Goal: Information Seeking & Learning: Learn about a topic

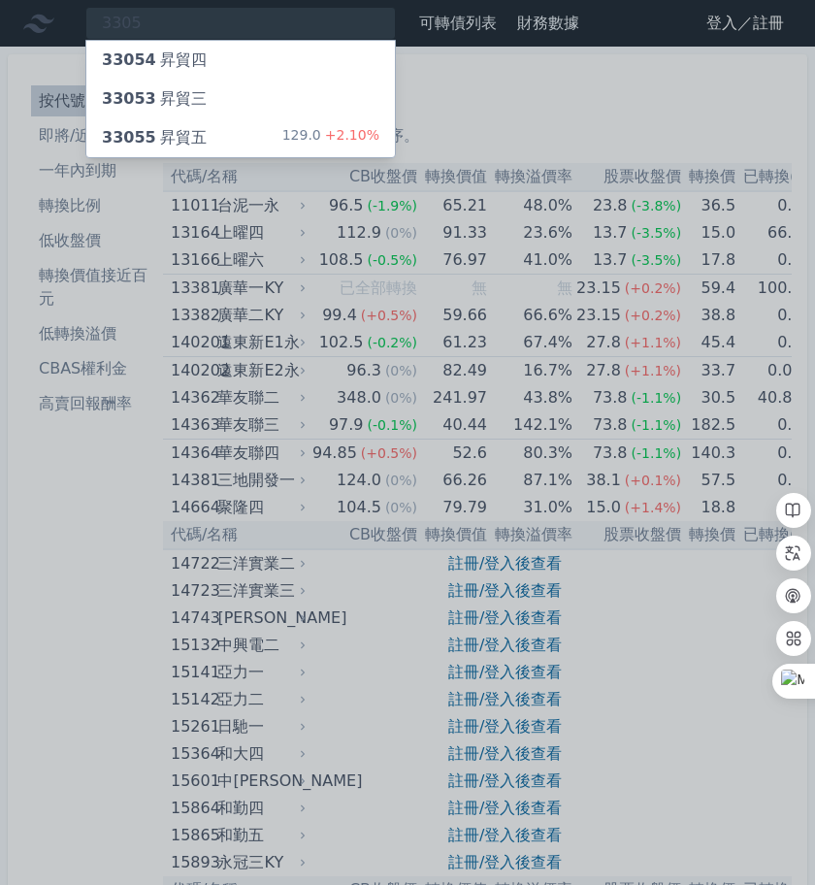
type input "3305"
click at [165, 136] on div "33055 昇貿五" at bounding box center [154, 137] width 105 height 23
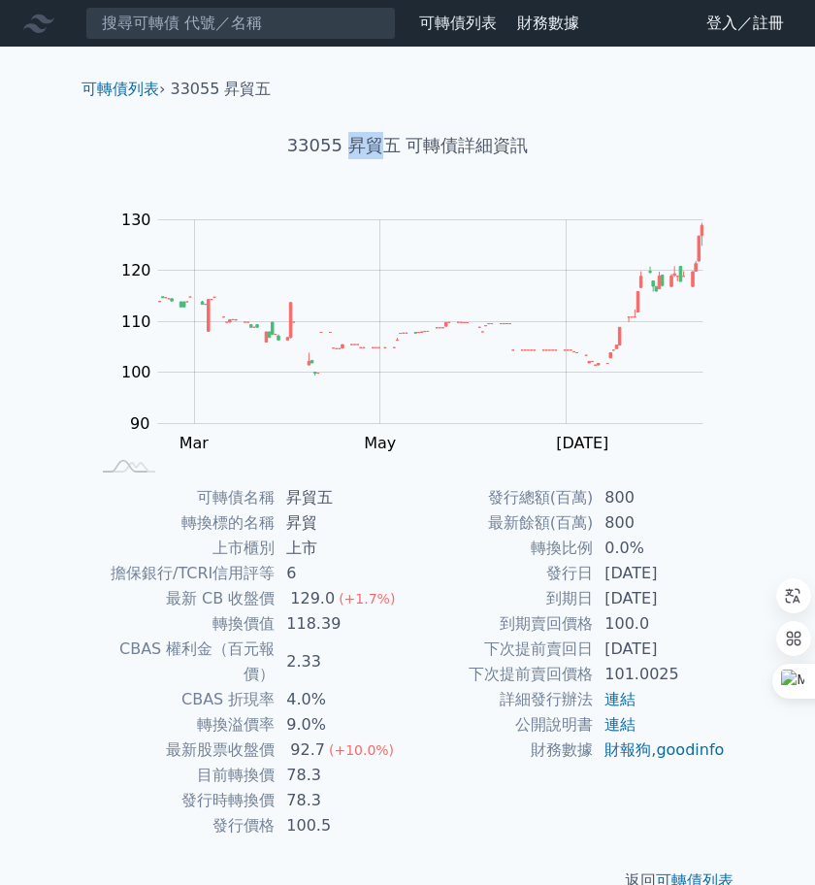
drag, startPoint x: 358, startPoint y: 142, endPoint x: 375, endPoint y: 144, distance: 17.6
click at [375, 144] on h1 "33055 昇貿五 可轉債詳細資訊" at bounding box center [407, 145] width 683 height 27
copy h1 "昇貿"
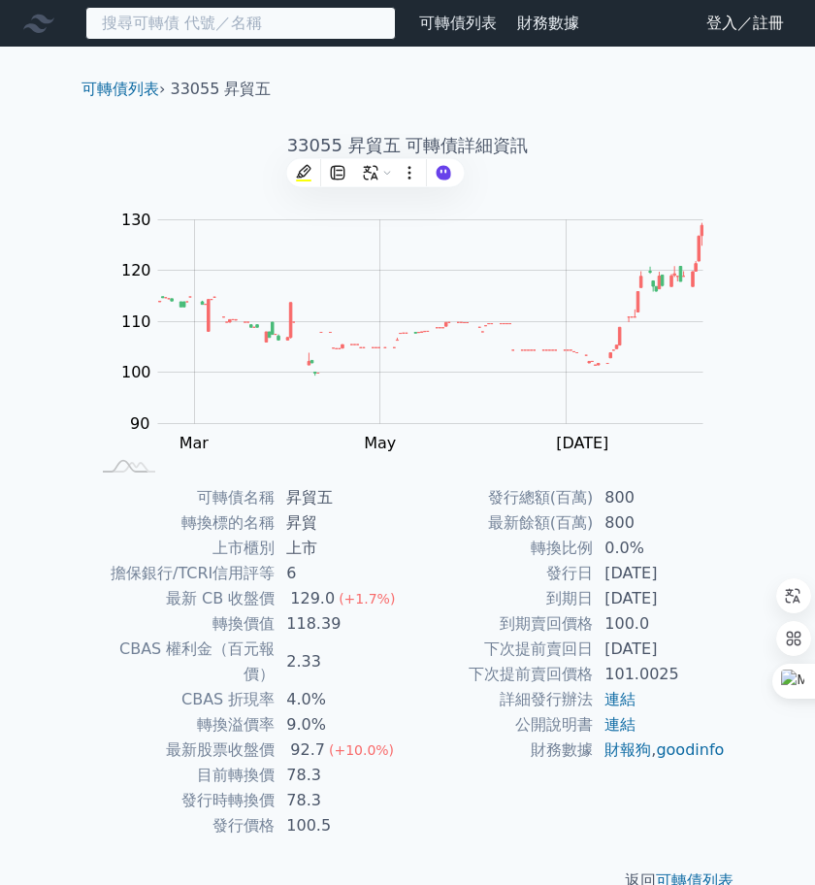
click at [287, 16] on input at bounding box center [240, 23] width 310 height 33
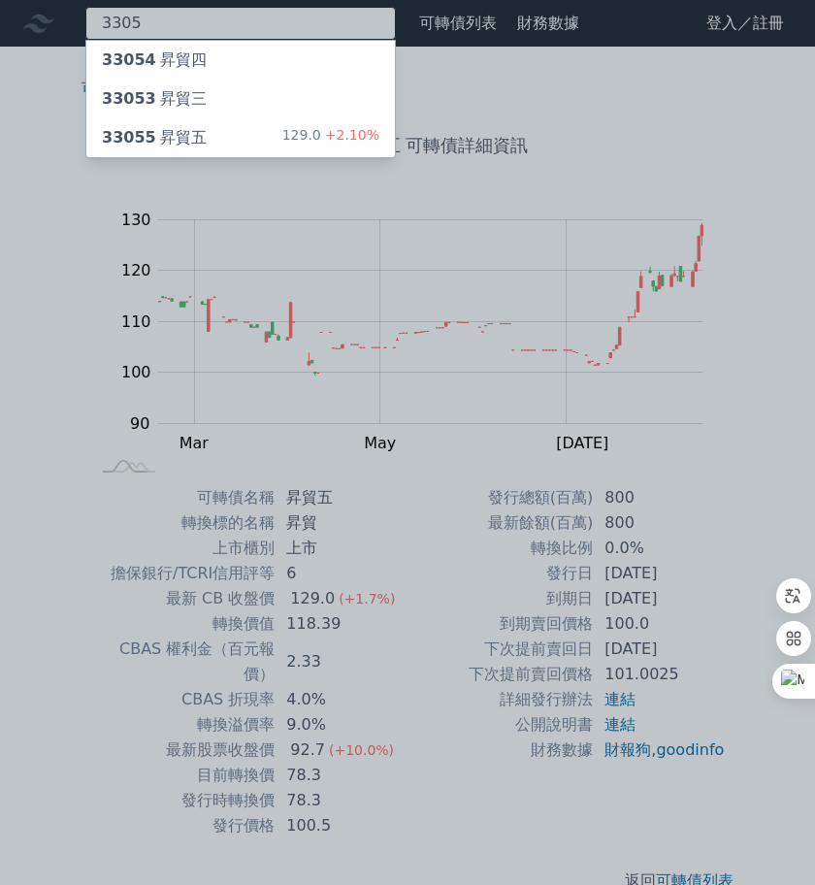
type input "3305"
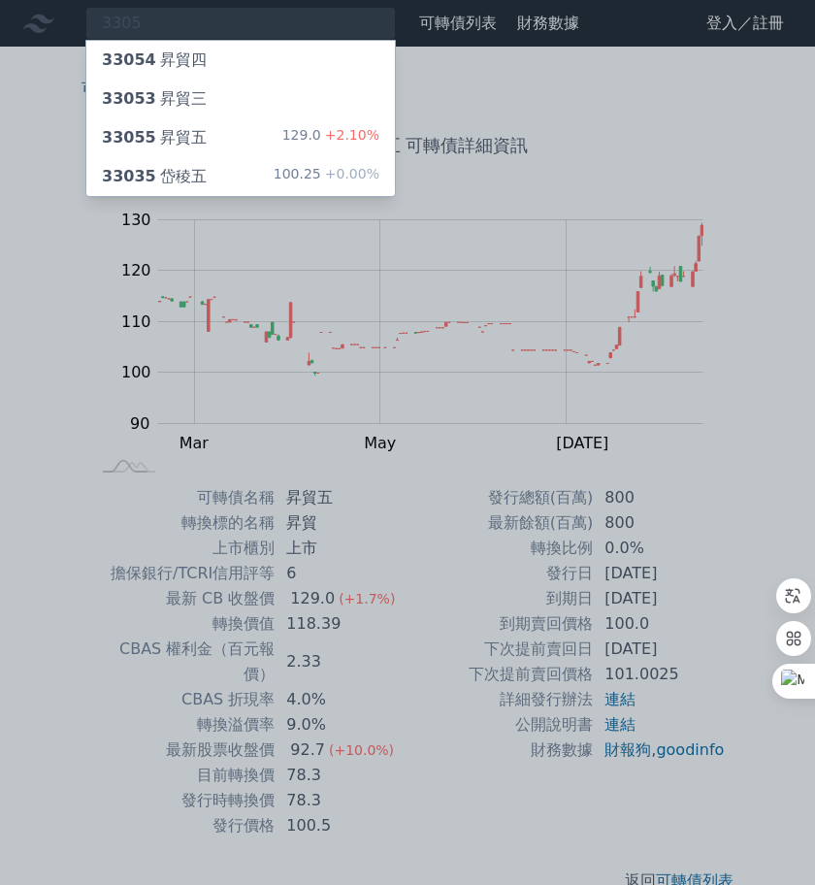
click at [236, 70] on div "33054 昇貿四" at bounding box center [240, 60] width 308 height 39
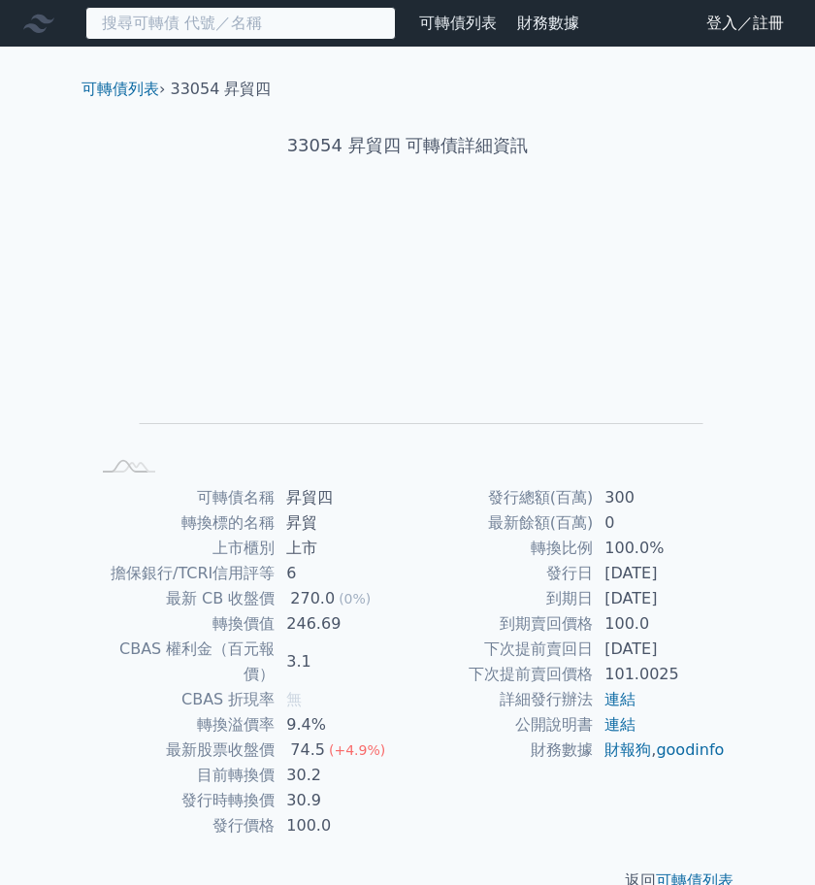
click at [222, 19] on input at bounding box center [240, 23] width 310 height 33
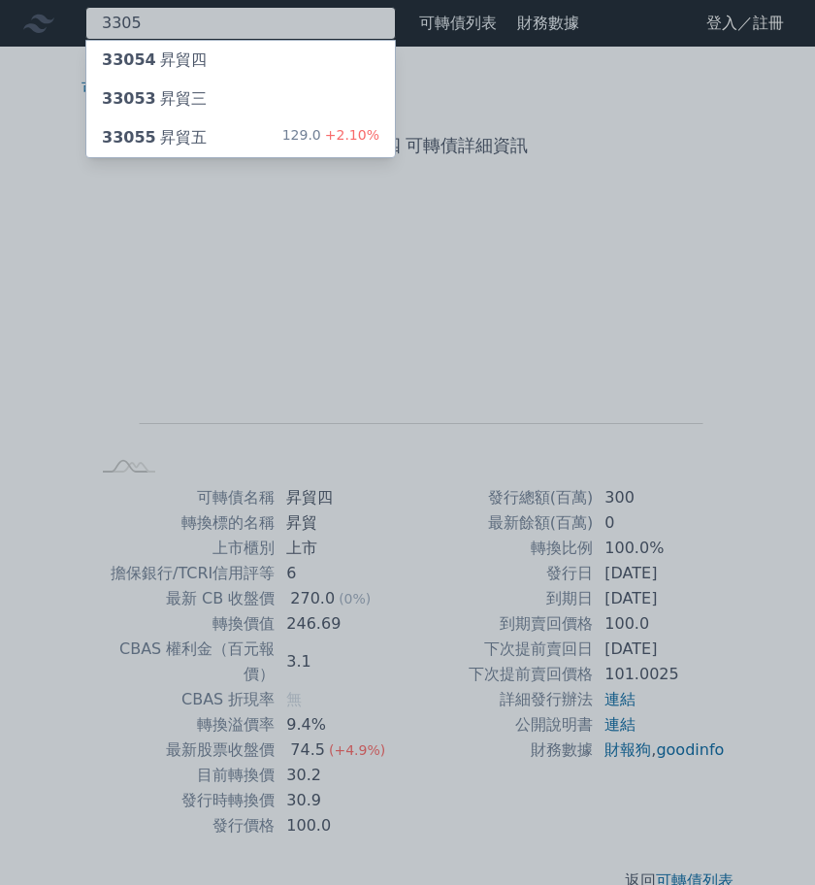
type input "3305"
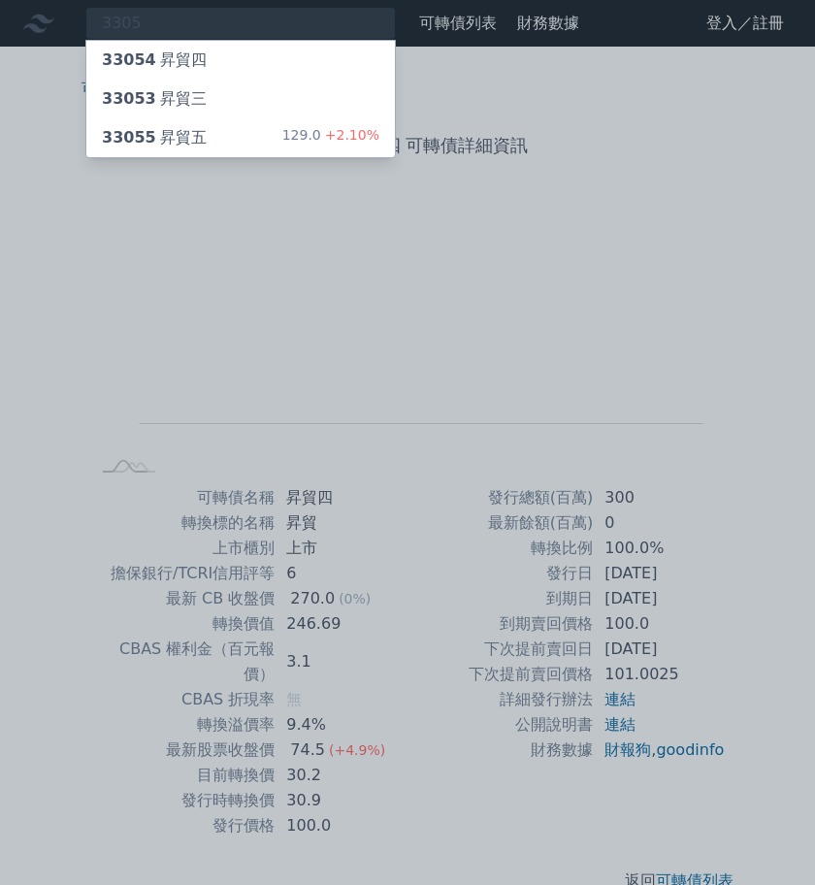
click at [208, 105] on div "33053 昇貿三" at bounding box center [240, 99] width 308 height 39
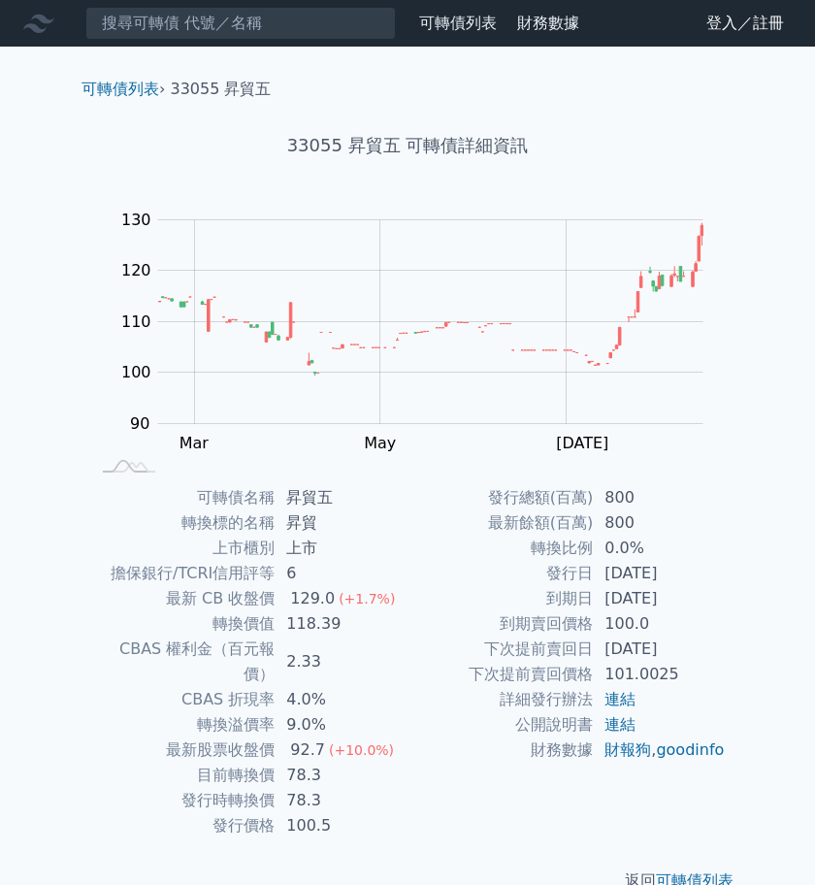
click at [211, 39] on input at bounding box center [240, 23] width 310 height 33
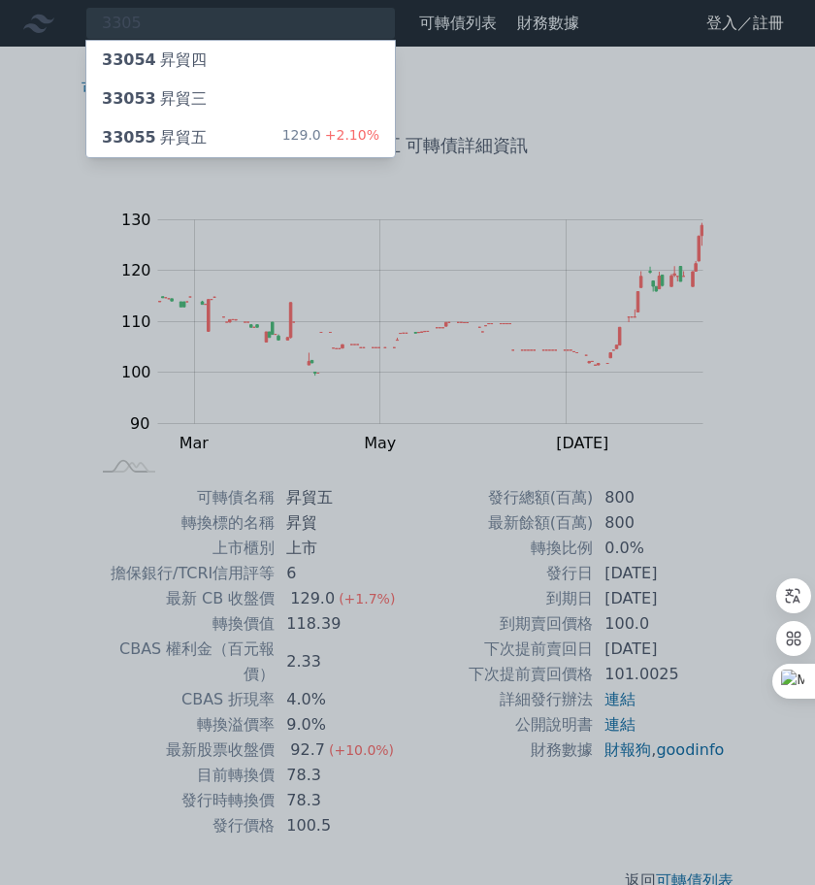
type input "3305"
click at [221, 66] on div "33054 昇貿四" at bounding box center [240, 60] width 308 height 39
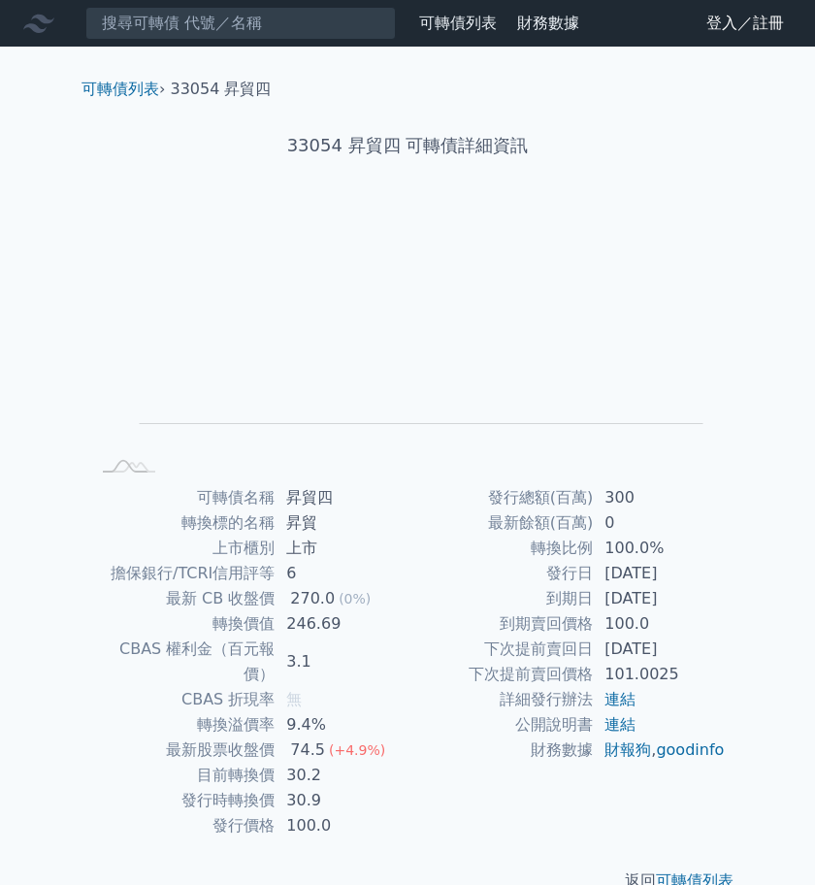
click at [179, 63] on div "可轉債列表 › 33054 昇貿四" at bounding box center [407, 74] width 683 height 54
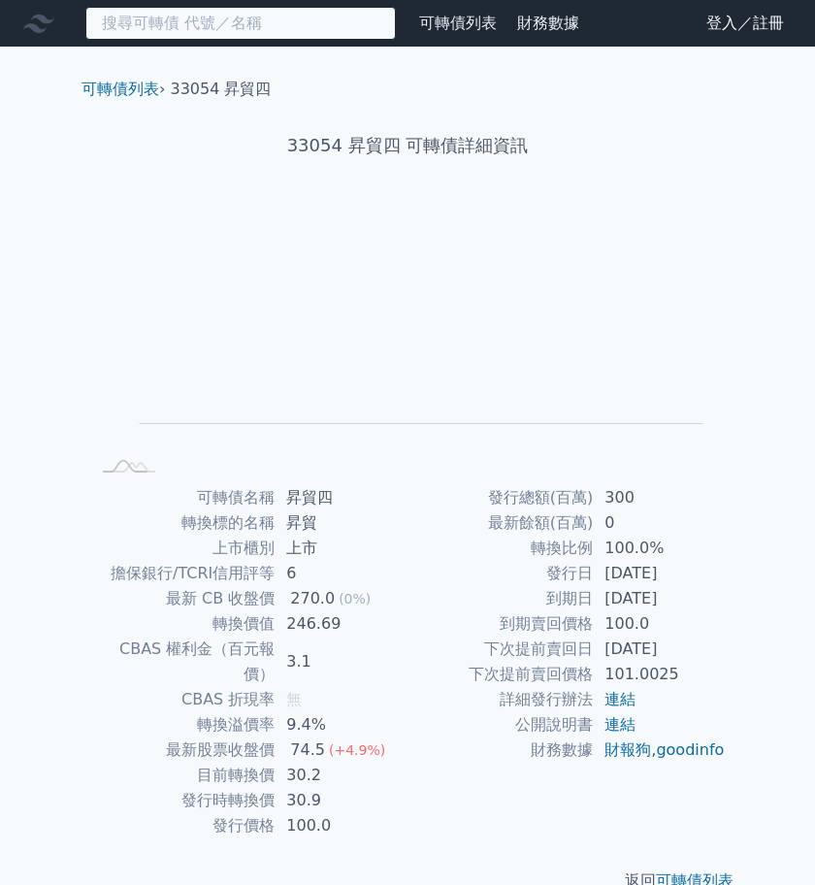
click at [183, 37] on input at bounding box center [240, 23] width 310 height 33
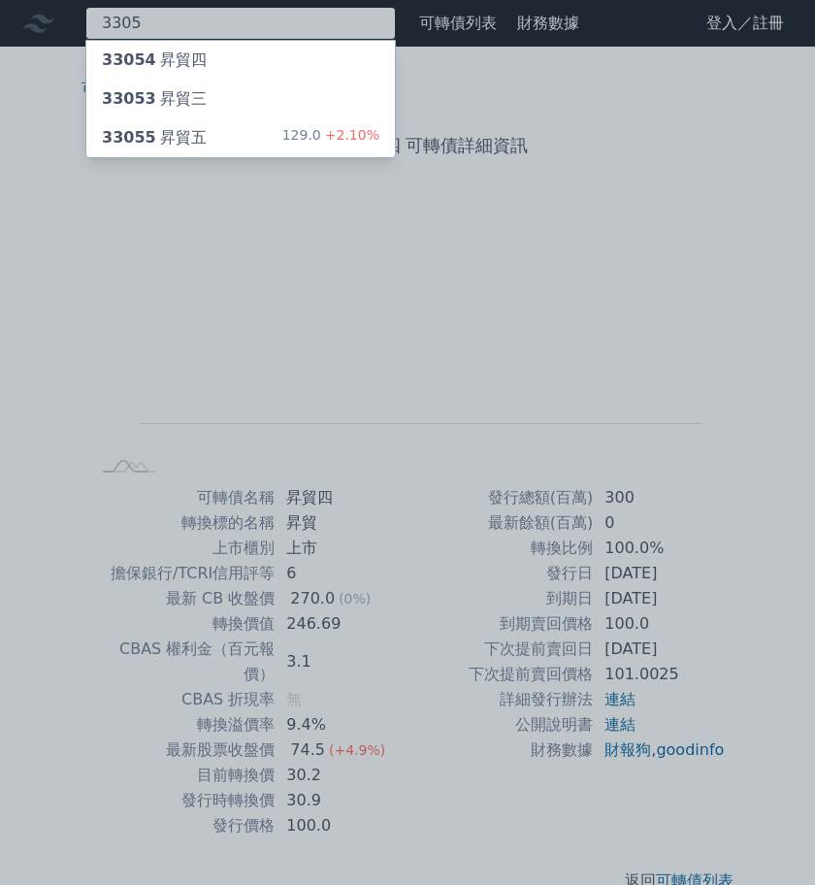
type input "3305"
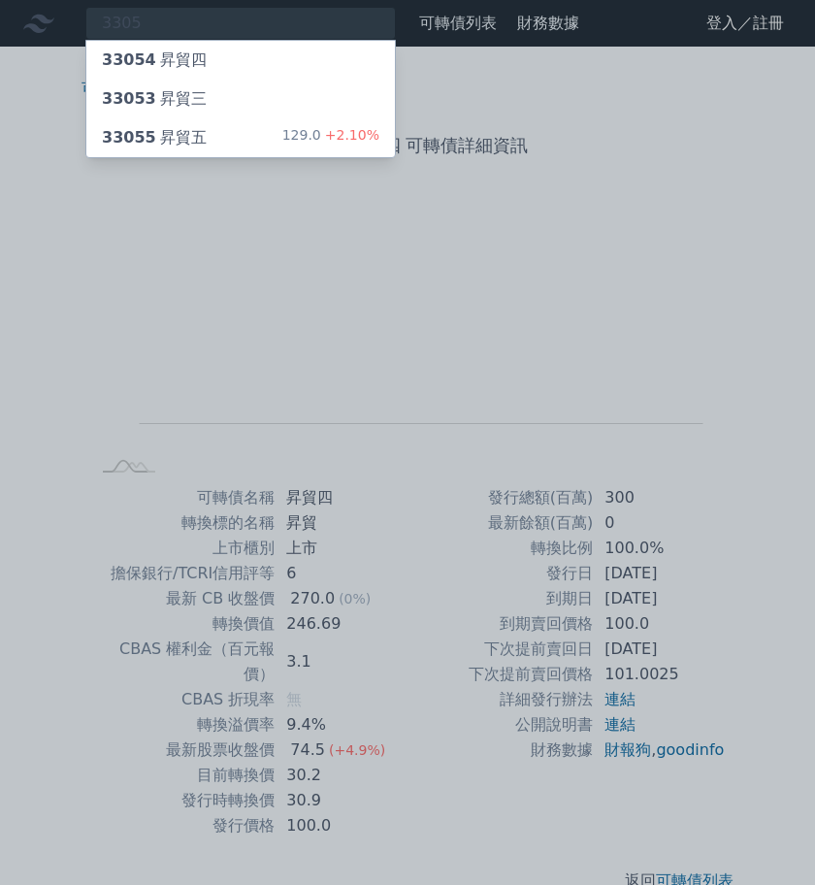
click at [174, 53] on div "33054 昇貿四" at bounding box center [154, 60] width 105 height 23
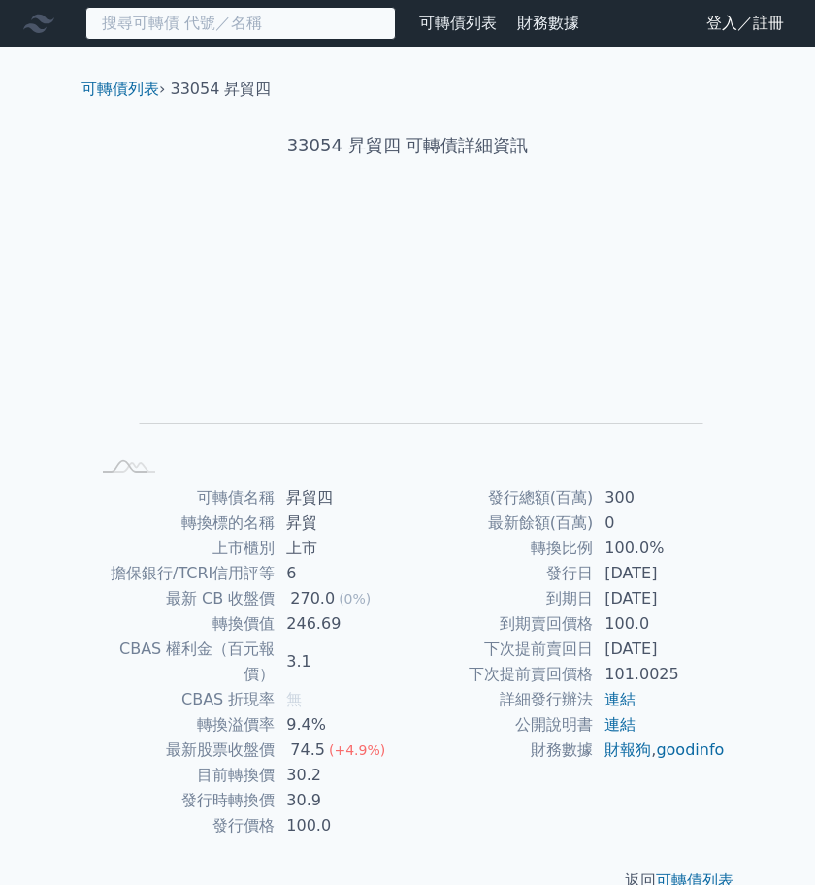
click at [228, 27] on input at bounding box center [240, 23] width 310 height 33
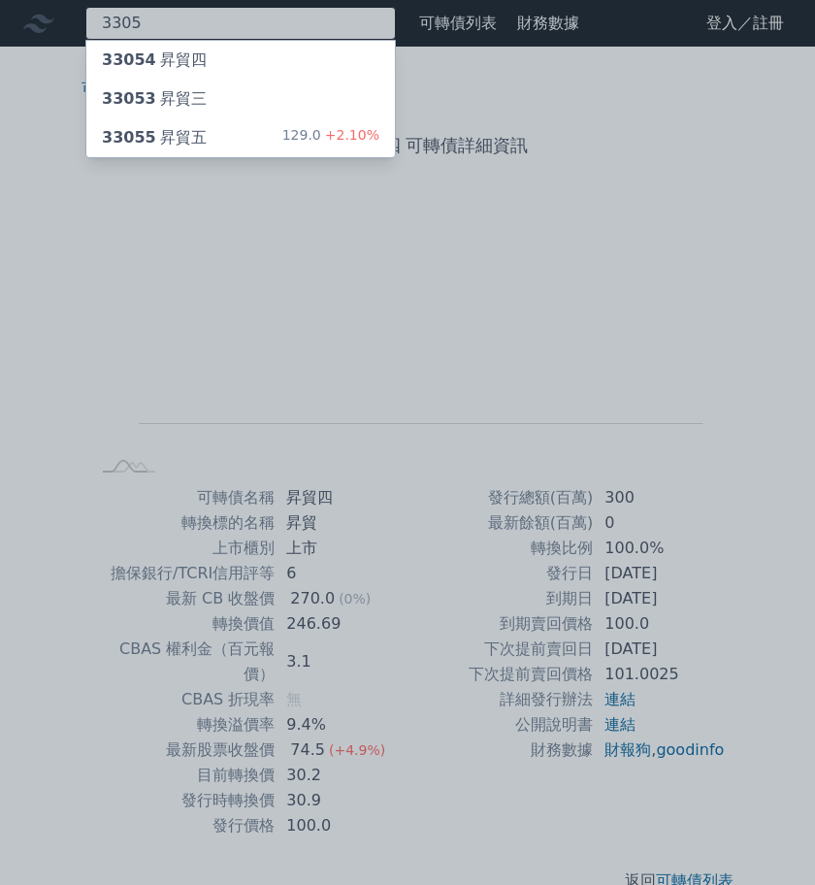
type input "3305"
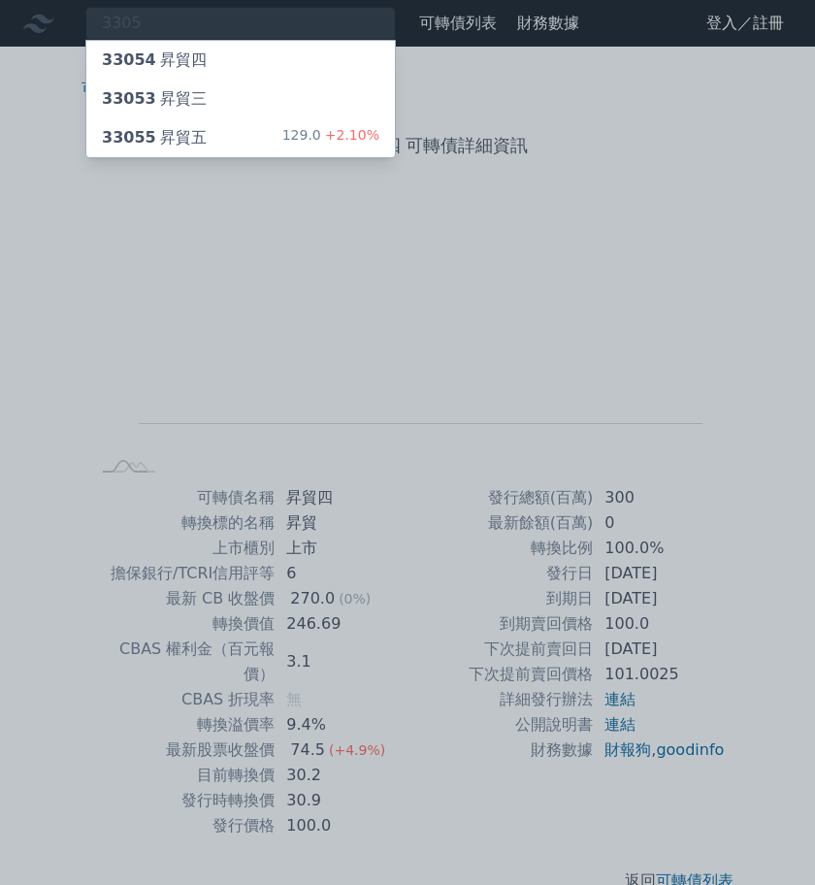
click at [179, 120] on div "33055 昇貿五 129.0 +2.10%" at bounding box center [240, 137] width 308 height 39
